Goal: Communication & Community: Answer question/provide support

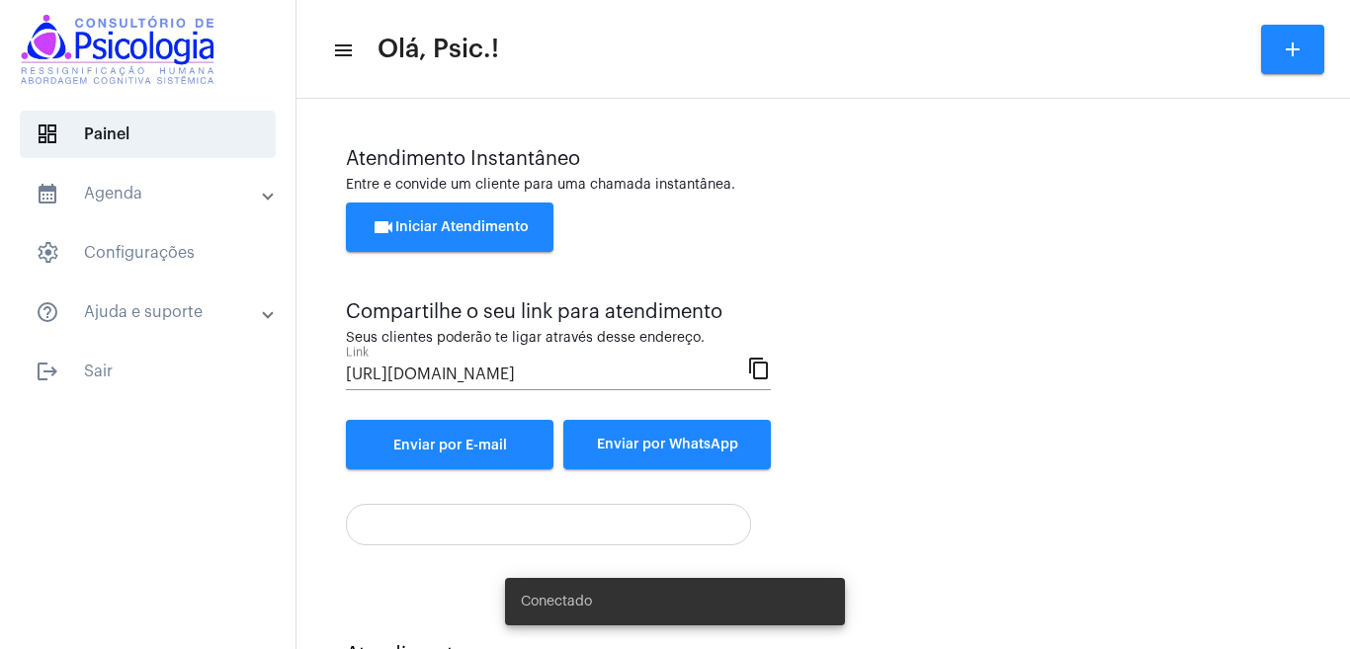
scroll to position [89, 0]
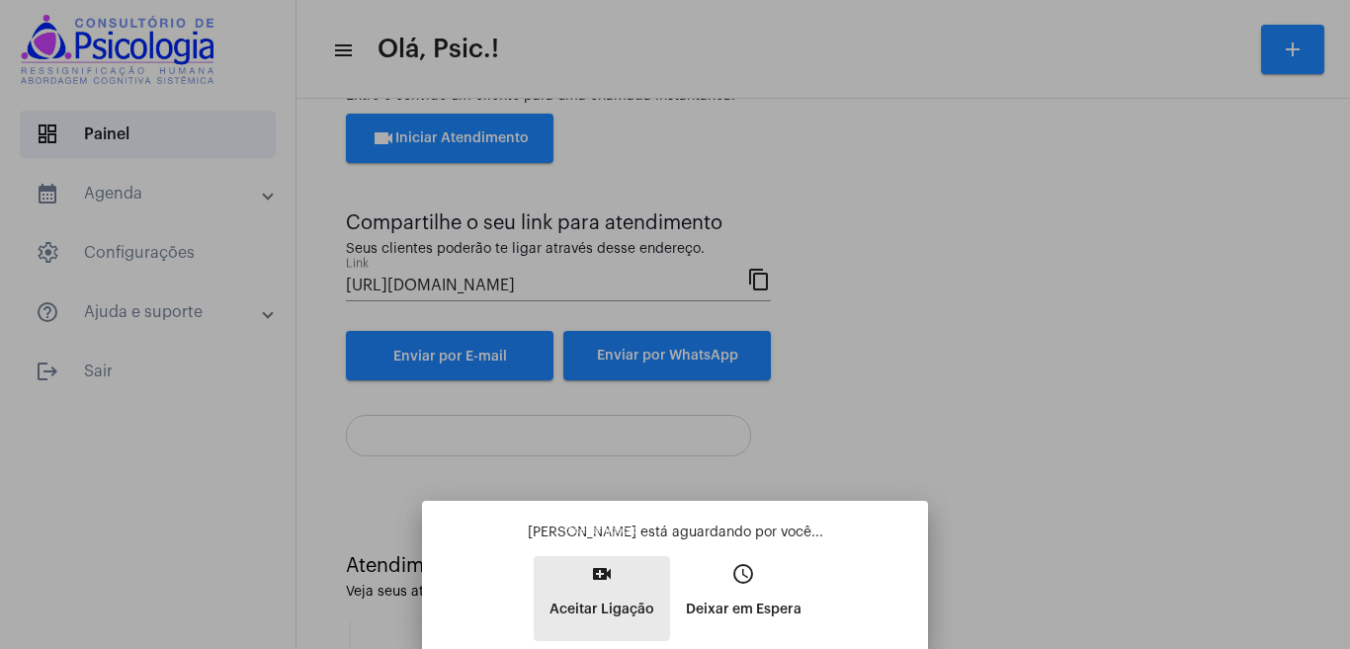
click at [589, 572] on button "video_call Aceitar Ligação" at bounding box center [602, 598] width 136 height 85
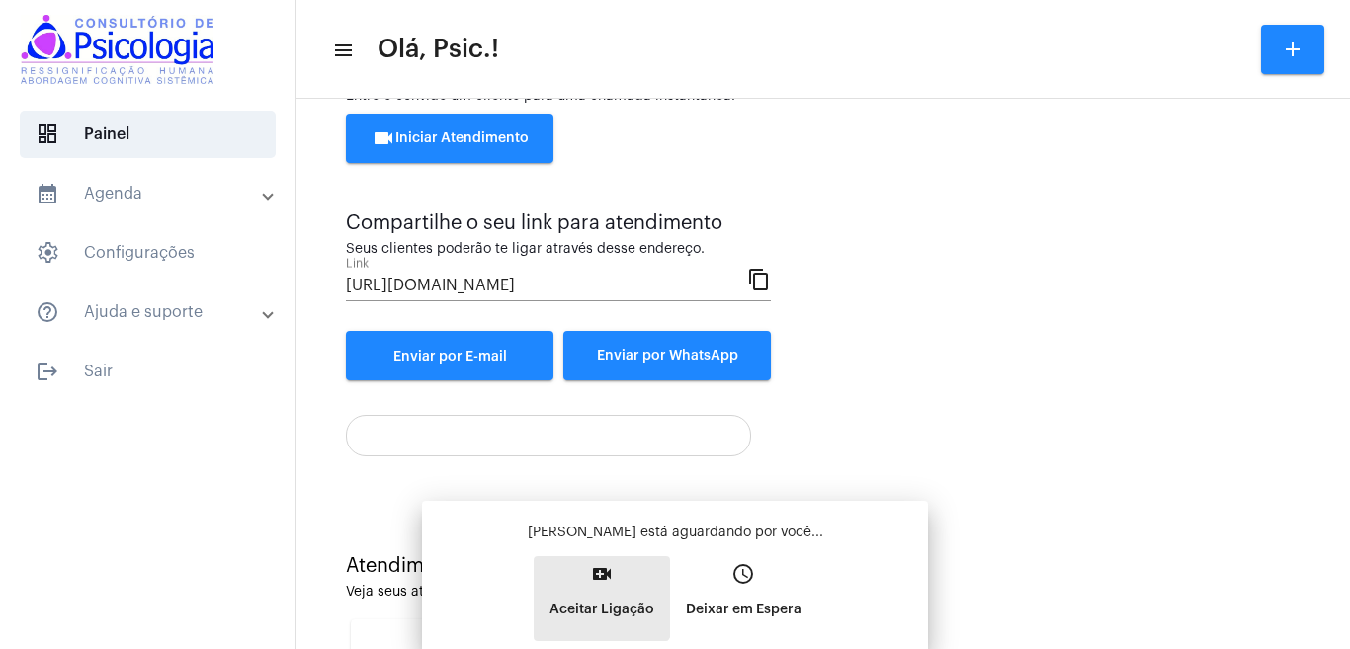
click at [589, 572] on button "video_call Aceitar Ligação" at bounding box center [602, 598] width 136 height 85
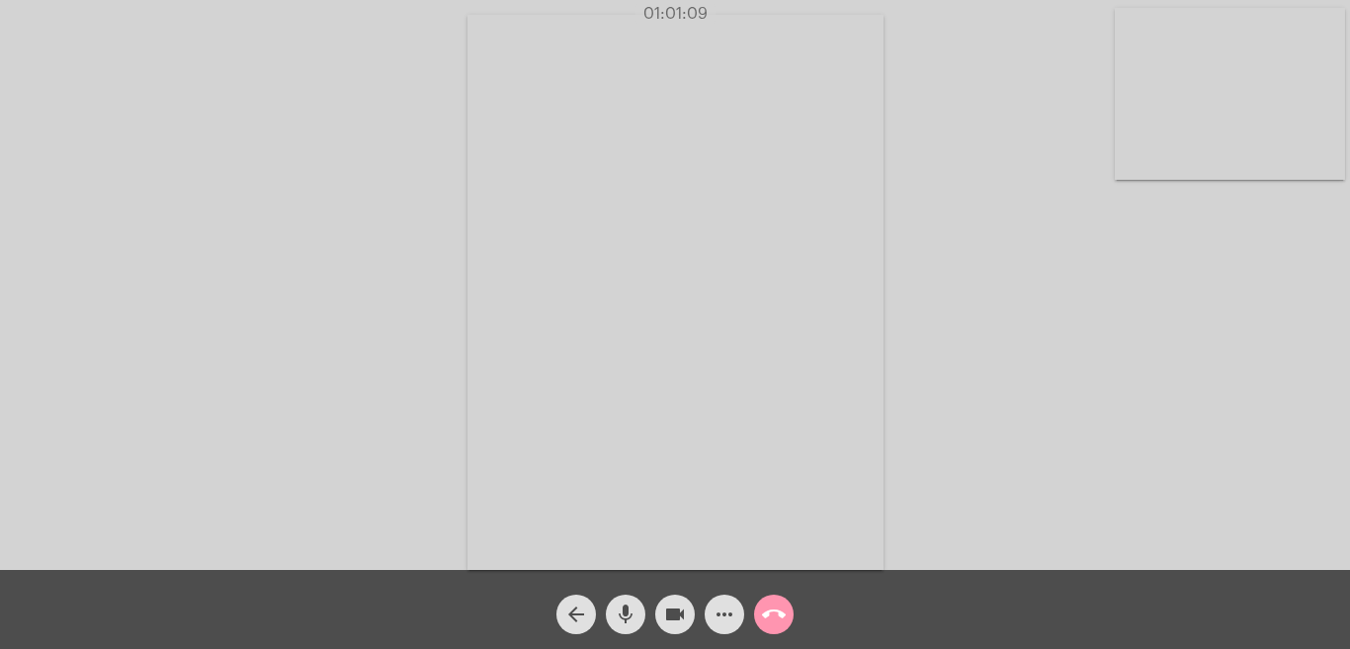
click at [770, 572] on mat-icon "call_end" at bounding box center [774, 615] width 24 height 24
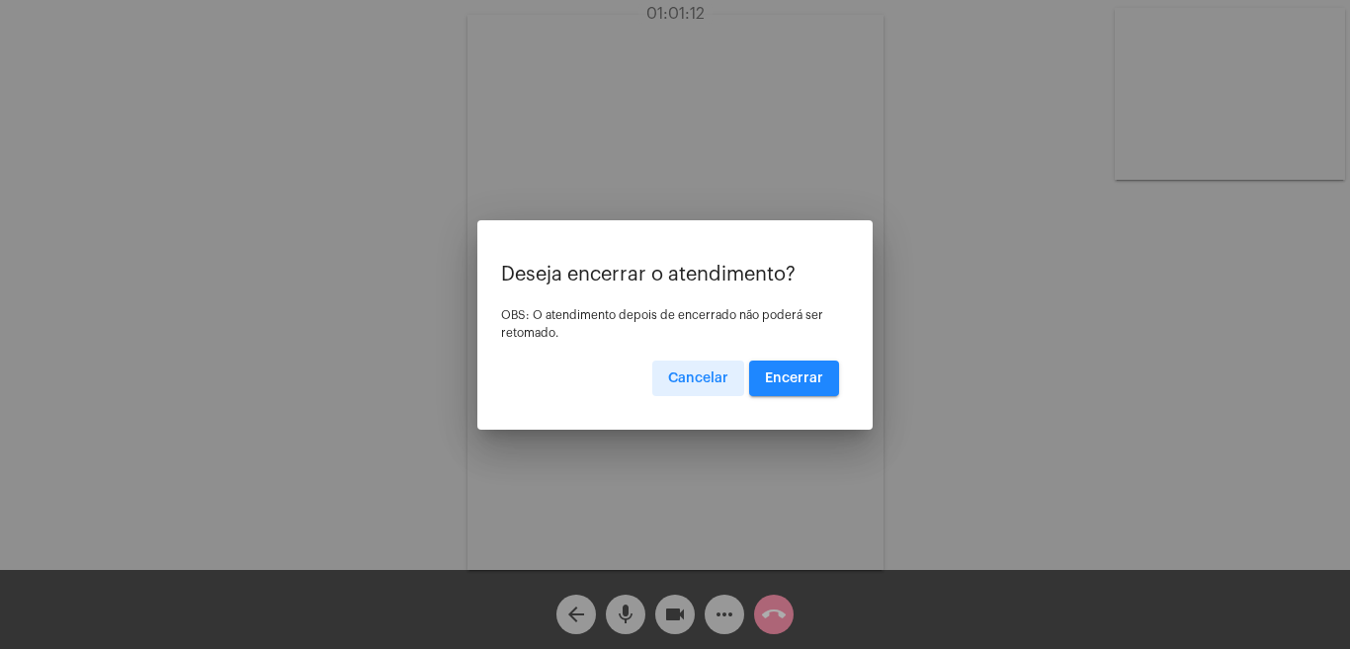
click at [798, 373] on span "Encerrar" at bounding box center [794, 379] width 58 height 14
